Goal: Task Accomplishment & Management: Manage account settings

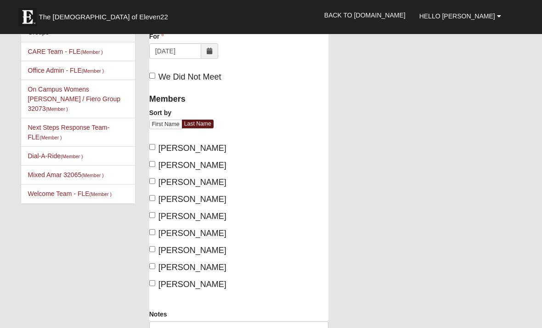
scroll to position [14, 0]
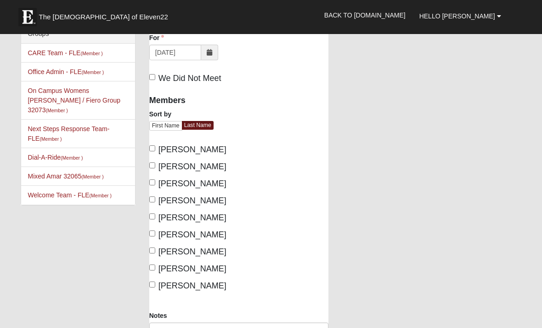
click at [155, 185] on input "[PERSON_NAME]" at bounding box center [152, 182] width 6 height 6
checkbox input "true"
click at [155, 200] on input "[PERSON_NAME]" at bounding box center [152, 199] width 6 height 6
checkbox input "true"
click at [155, 219] on input "[PERSON_NAME]" at bounding box center [152, 216] width 6 height 6
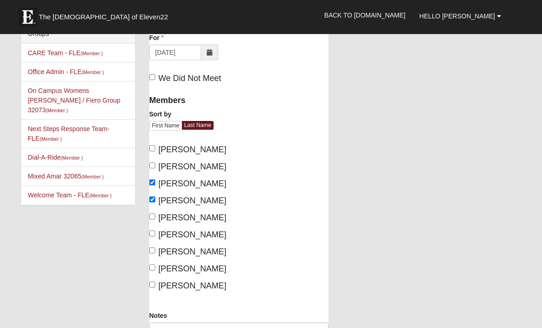
checkbox input "true"
click at [155, 233] on input "[PERSON_NAME]" at bounding box center [152, 233] width 6 height 6
checkbox input "true"
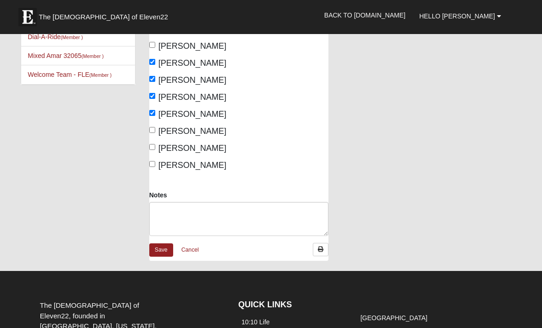
scroll to position [133, 0]
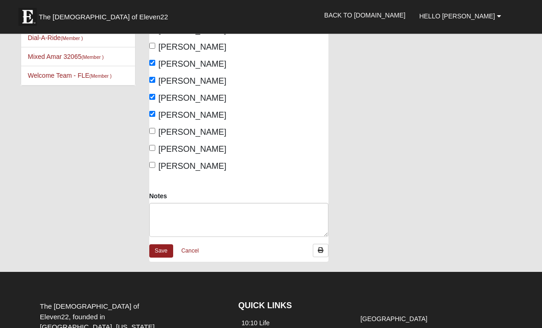
click at [155, 132] on input "[PERSON_NAME]" at bounding box center [152, 131] width 6 height 6
checkbox input "true"
click at [155, 150] on input "[PERSON_NAME]" at bounding box center [152, 148] width 6 height 6
checkbox input "true"
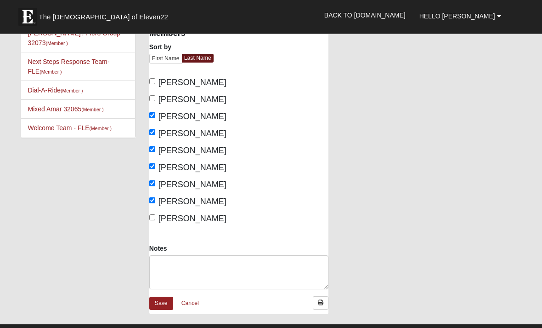
scroll to position [81, 0]
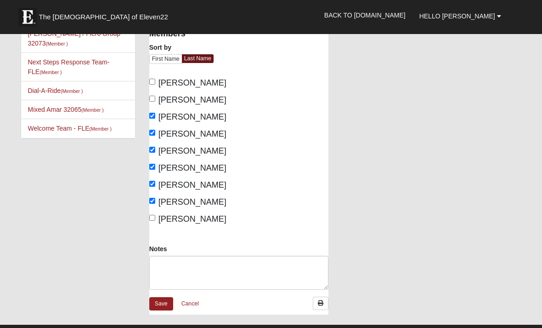
click at [159, 96] on span "[PERSON_NAME]" at bounding box center [193, 99] width 68 height 9
click at [155, 96] on input "[PERSON_NAME]" at bounding box center [152, 99] width 6 height 6
checkbox input "true"
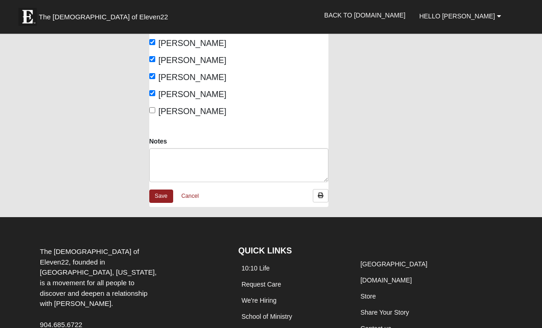
scroll to position [189, 0]
